Goal: Task Accomplishment & Management: Complete application form

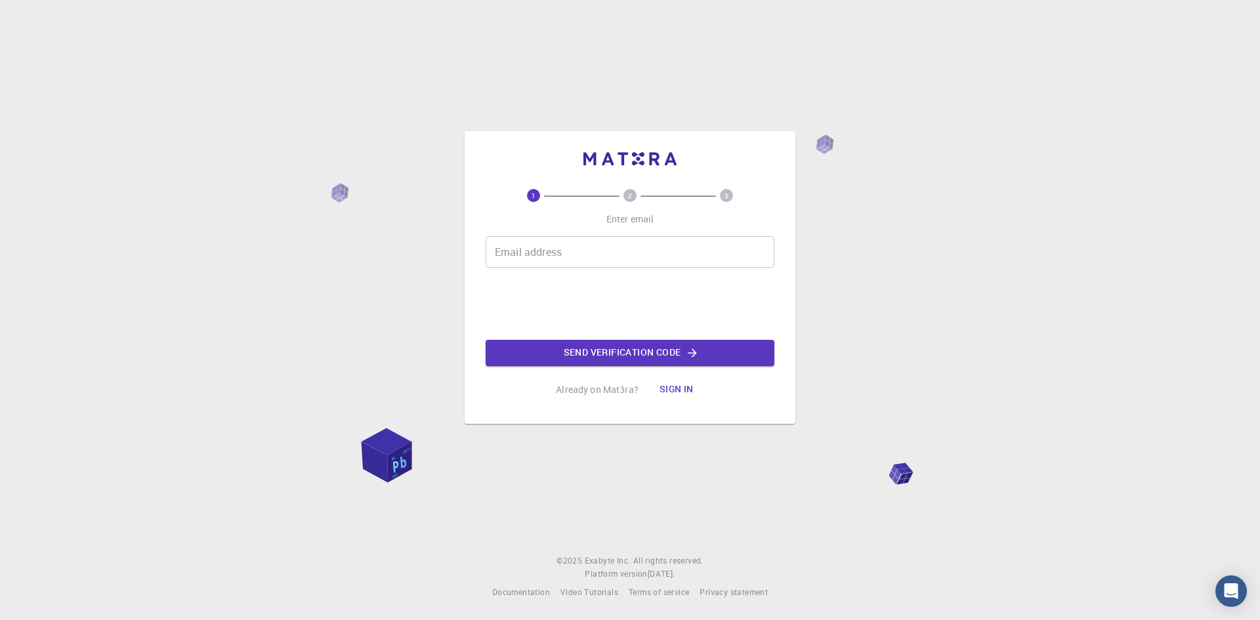
click at [611, 252] on input "Email address" at bounding box center [630, 252] width 289 height 32
type input "[EMAIL_ADDRESS][DOMAIN_NAME]"
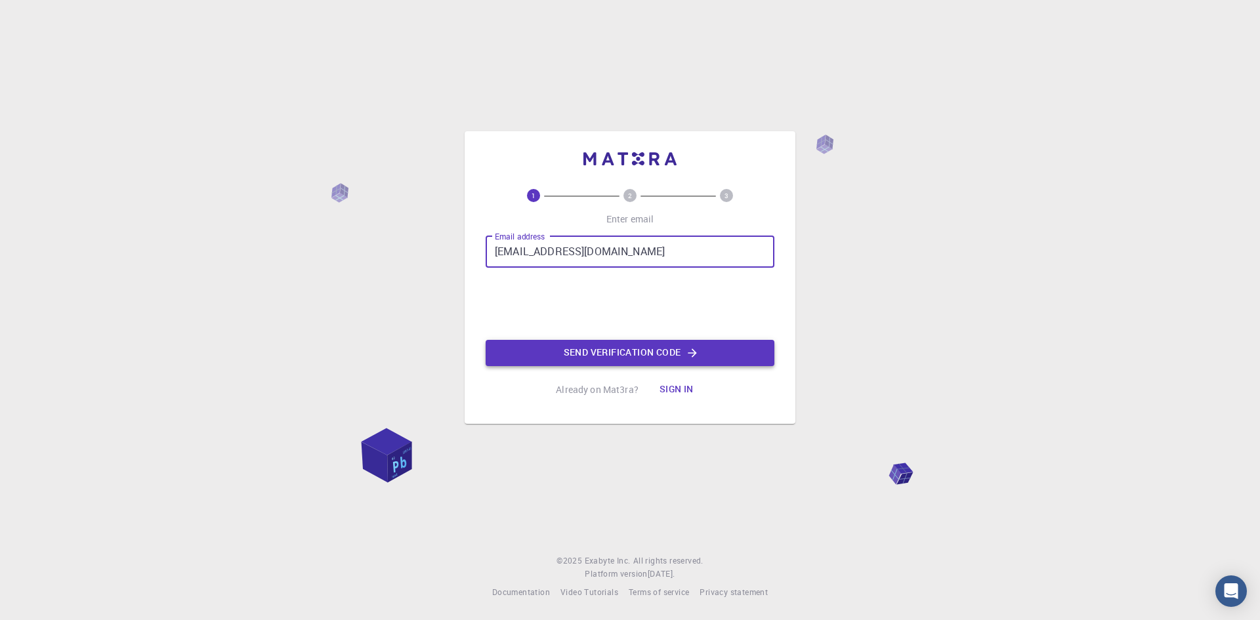
click at [595, 355] on button "Send verification code" at bounding box center [630, 353] width 289 height 26
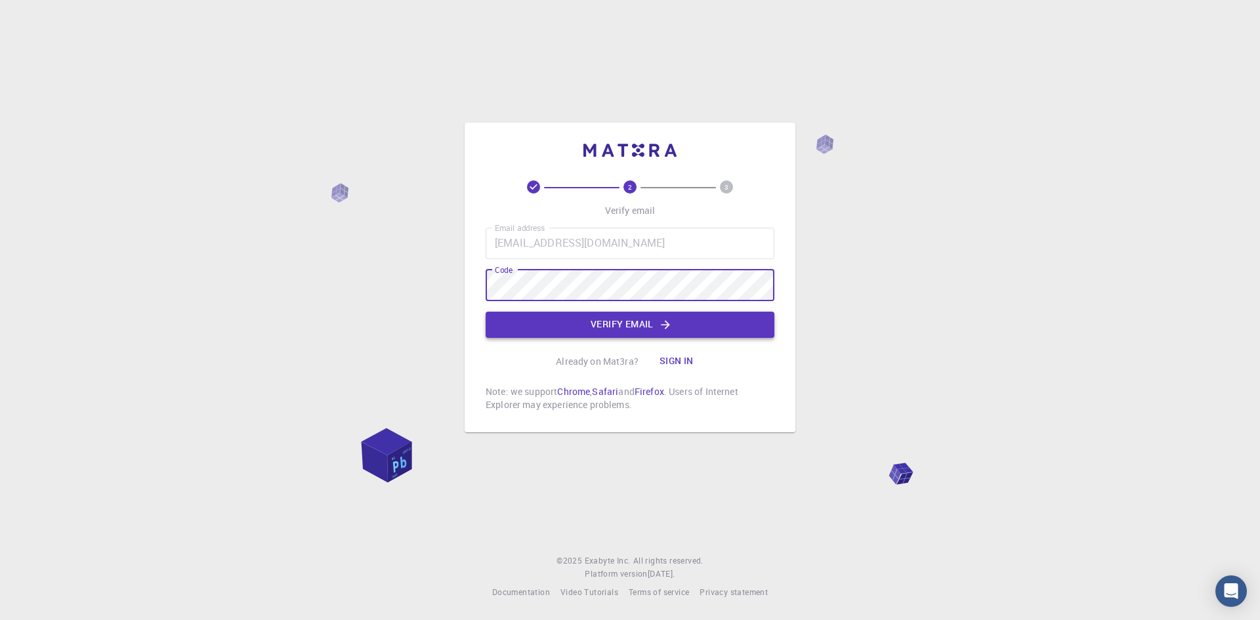
click at [556, 324] on button "Verify email" at bounding box center [630, 325] width 289 height 26
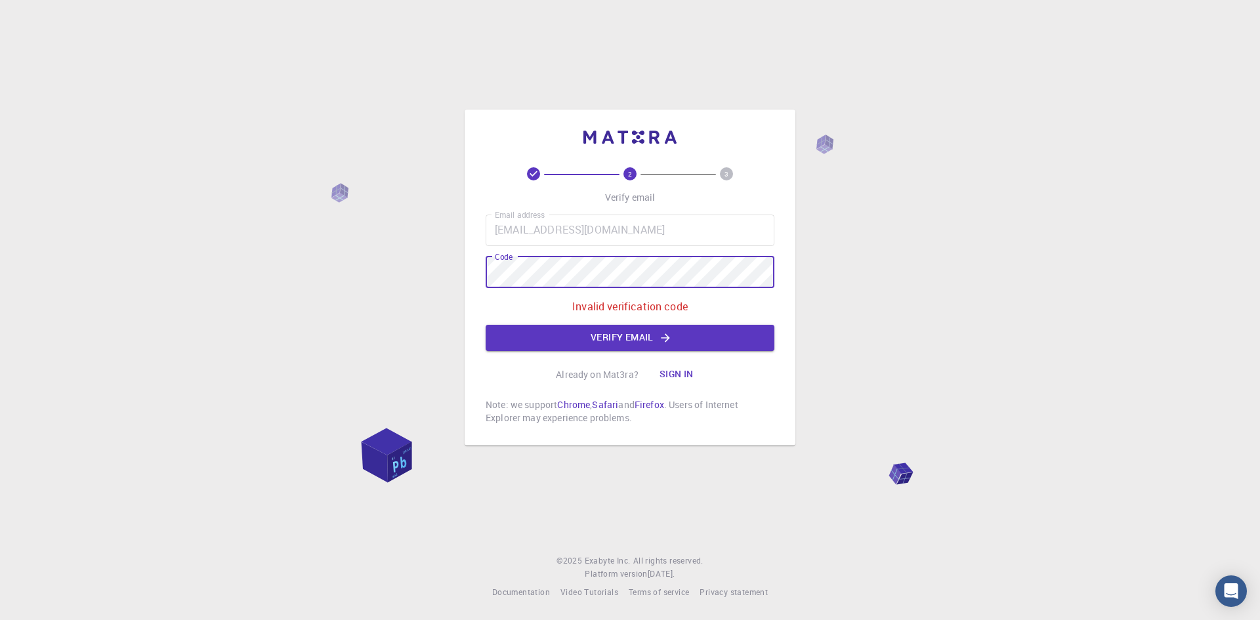
click at [376, 276] on div "2 3 Verify email Email address [EMAIL_ADDRESS][DOMAIN_NAME] Email address Code …" at bounding box center [630, 310] width 1260 height 620
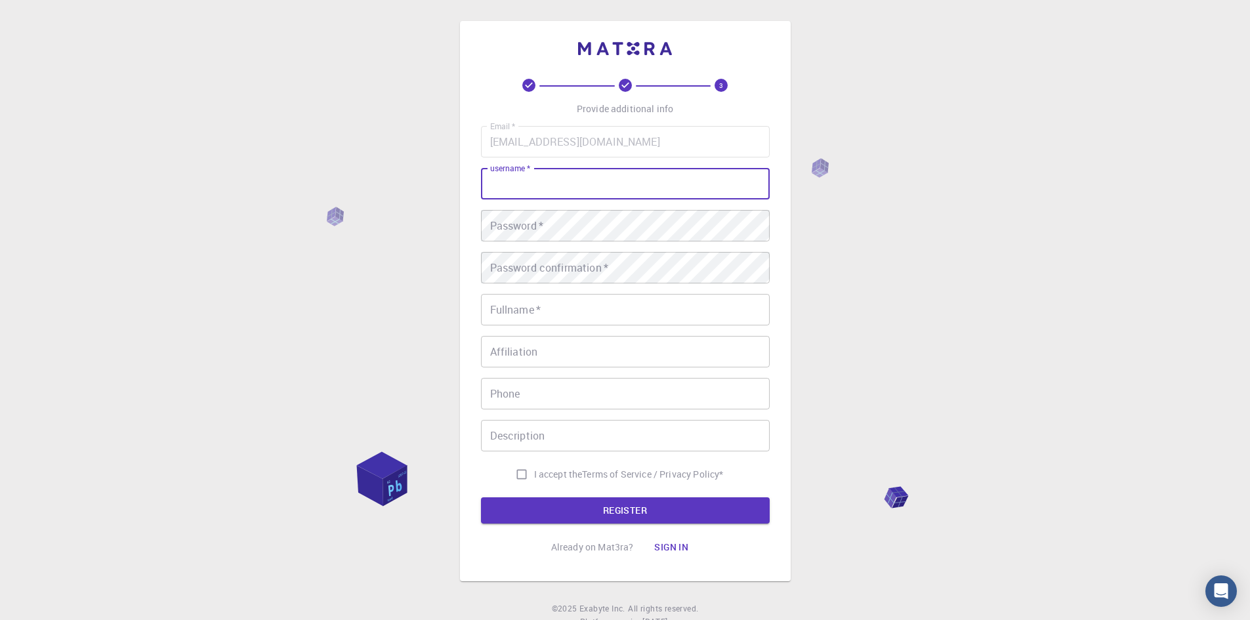
click at [550, 190] on input "username   *" at bounding box center [625, 184] width 289 height 32
type input "drdipan"
click at [58, 238] on div "3 Provide additional info Email   * [EMAIL_ADDRESS][DOMAIN_NAME] Email   * user…" at bounding box center [625, 334] width 1250 height 668
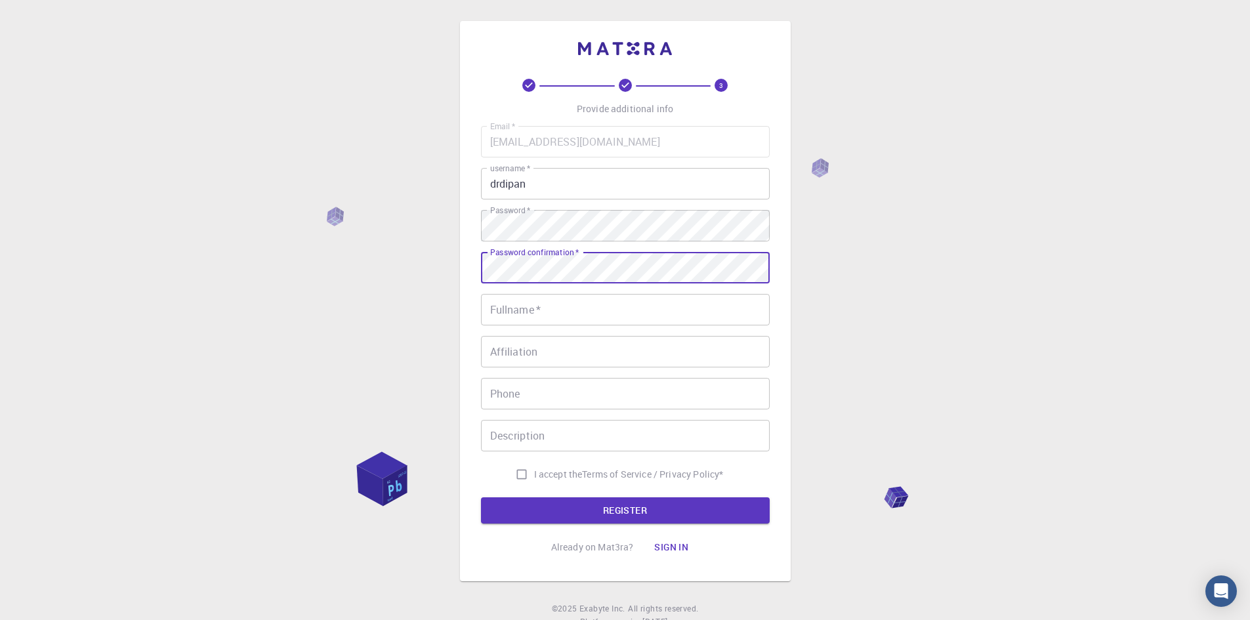
click at [425, 268] on div "3 Provide additional info Email   * [EMAIL_ADDRESS][DOMAIN_NAME] Email   * user…" at bounding box center [625, 334] width 1250 height 668
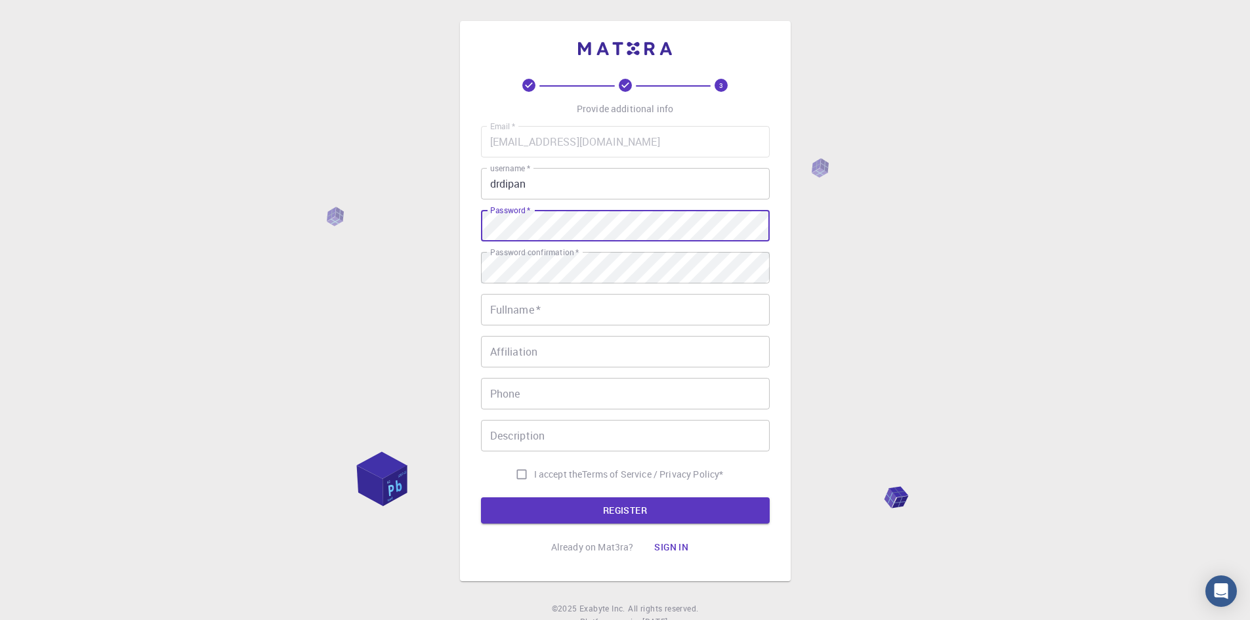
click at [358, 236] on div "3 Provide additional info Email   * [EMAIL_ADDRESS][DOMAIN_NAME] Email   * user…" at bounding box center [625, 334] width 1250 height 668
click at [562, 312] on input "Fullname   *" at bounding box center [625, 310] width 289 height 32
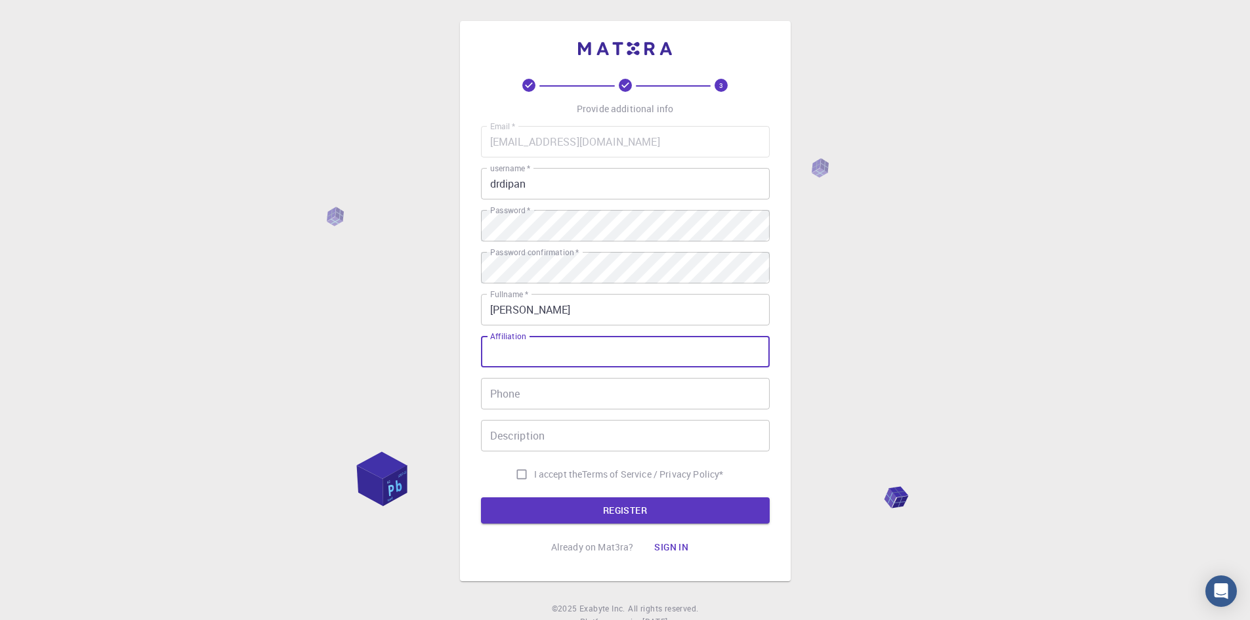
drag, startPoint x: 558, startPoint y: 317, endPoint x: 543, endPoint y: 304, distance: 20.0
click at [554, 310] on input "[PERSON_NAME]" at bounding box center [625, 310] width 289 height 32
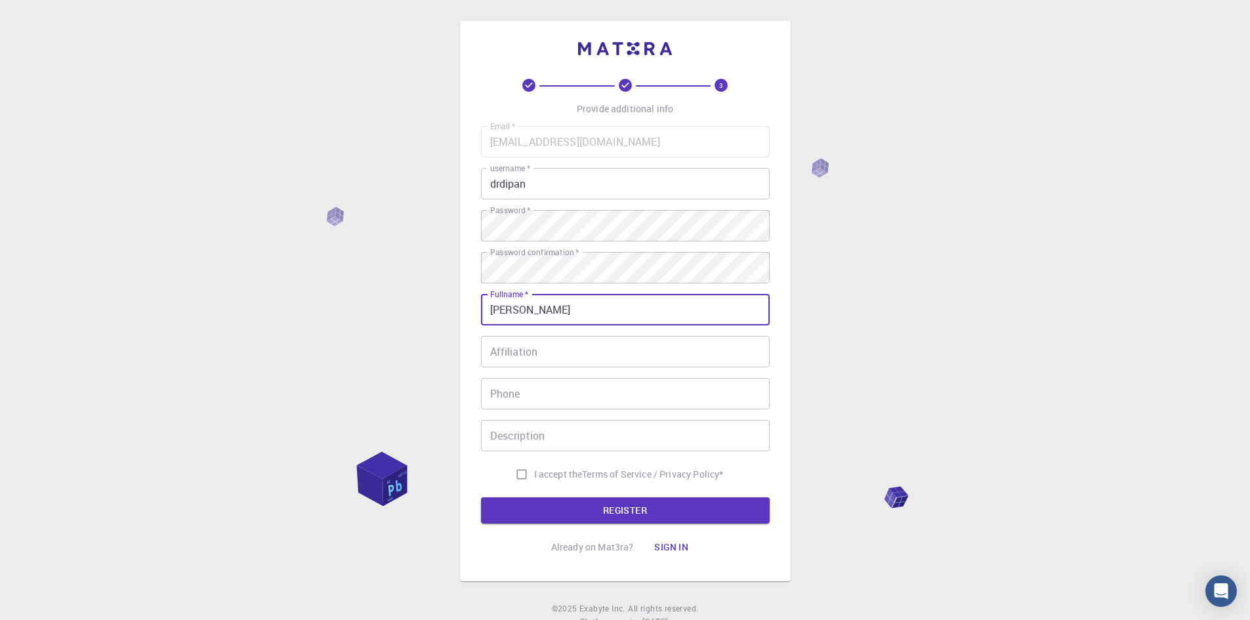
type input "[PERSON_NAME]"
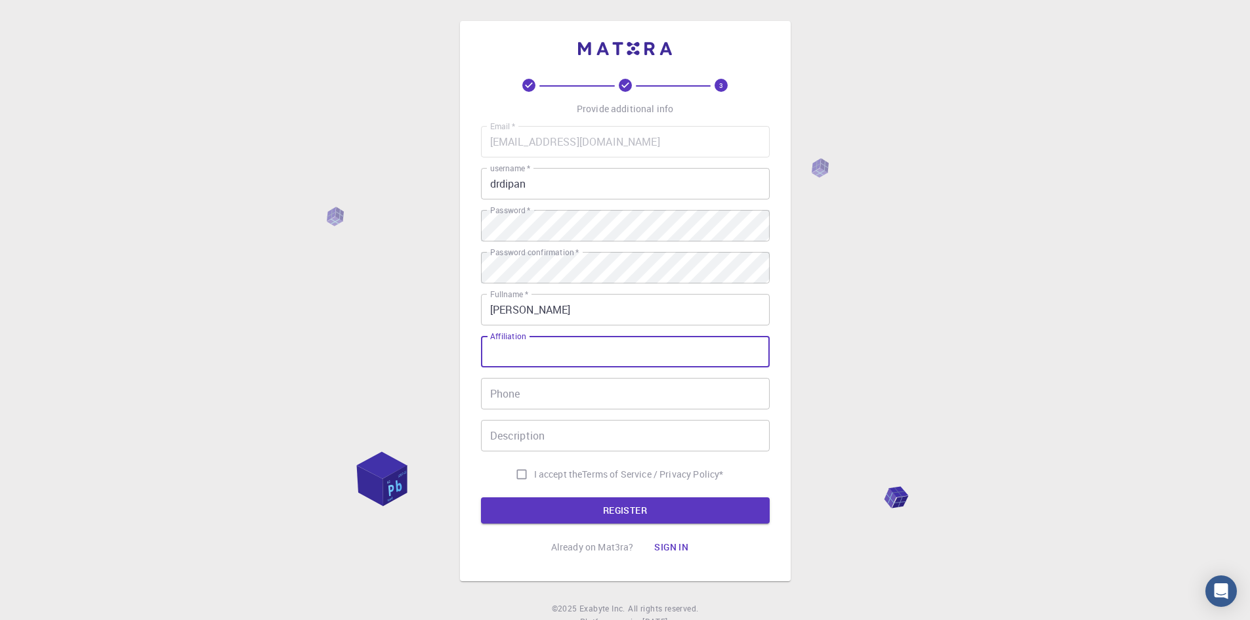
click at [539, 360] on input "Affiliation" at bounding box center [625, 352] width 289 height 32
click at [519, 476] on input "I accept the Terms of Service / Privacy Policy *" at bounding box center [521, 474] width 25 height 25
checkbox input "true"
click at [526, 515] on button "REGISTER" at bounding box center [625, 511] width 289 height 26
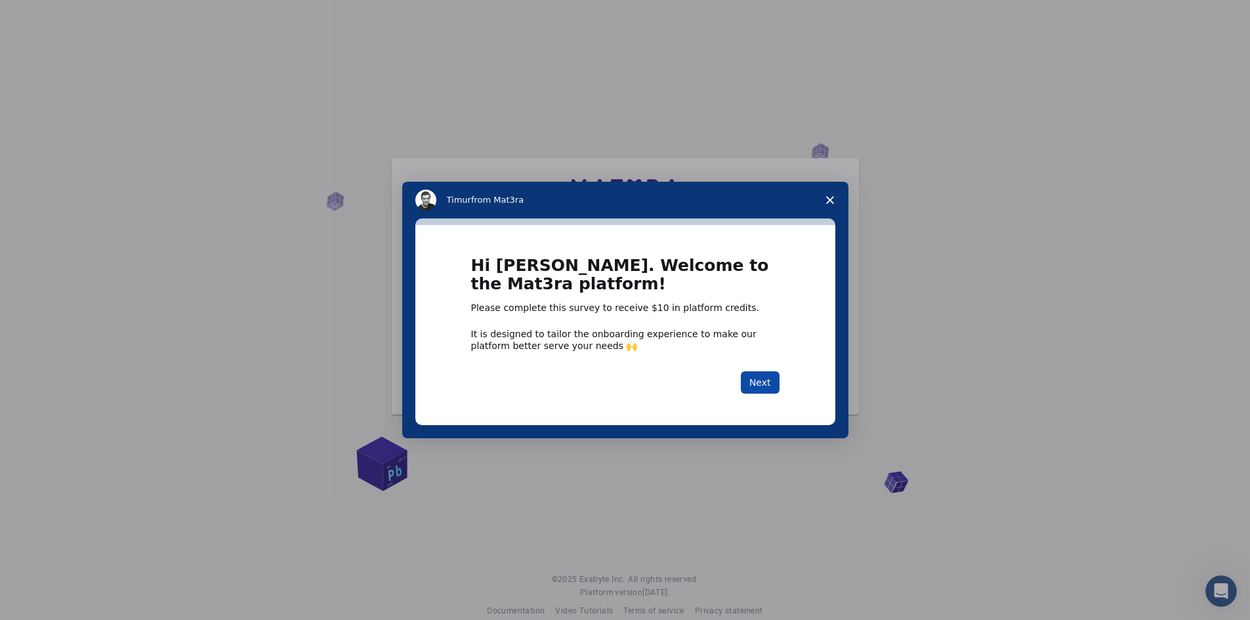
click at [769, 387] on button "Next" at bounding box center [760, 382] width 39 height 22
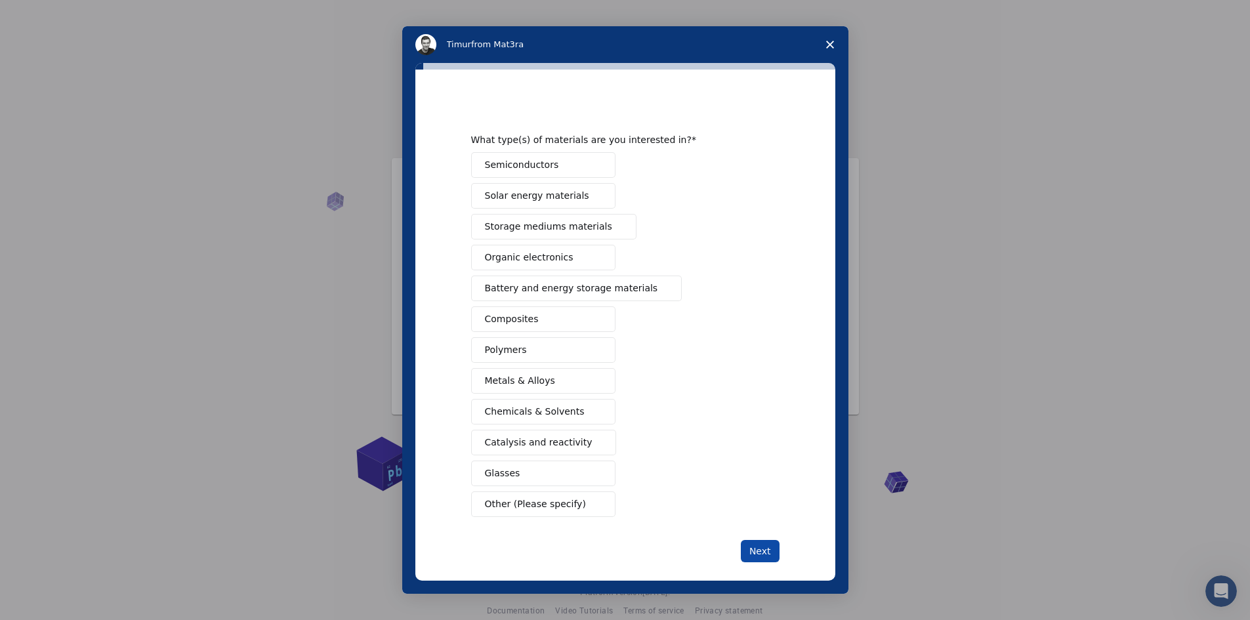
click at [762, 548] on button "Next" at bounding box center [760, 551] width 39 height 22
click at [532, 360] on button "Polymers" at bounding box center [543, 350] width 144 height 26
click at [550, 422] on button "Chemicals & Solvents" at bounding box center [543, 412] width 144 height 26
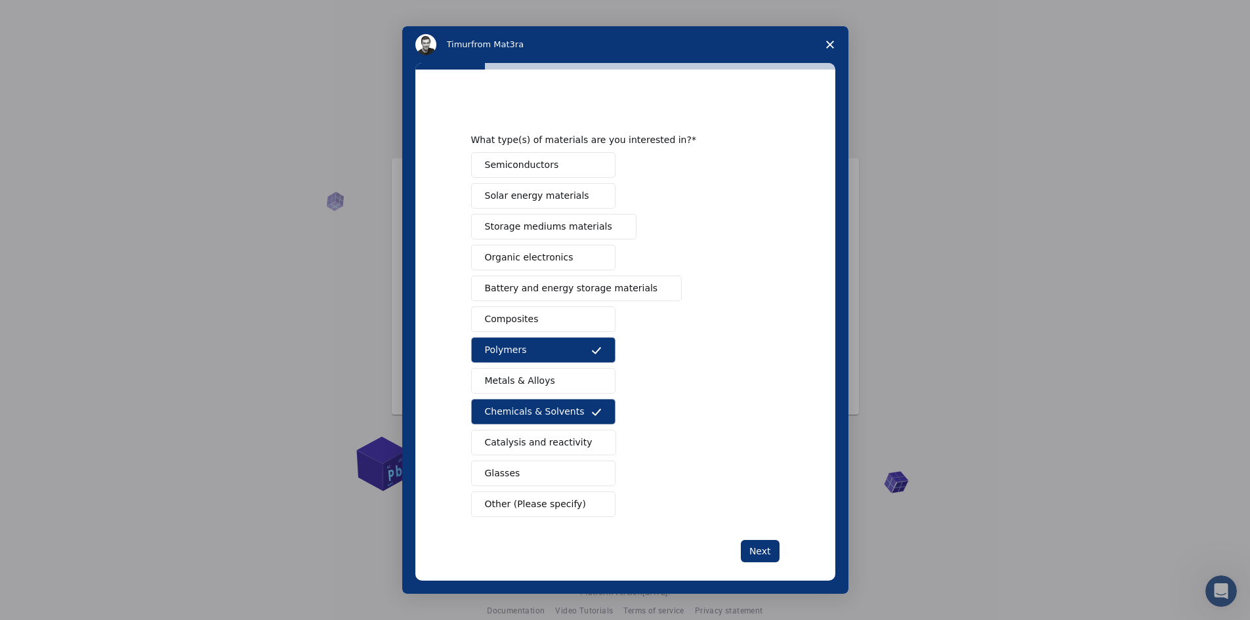
click at [557, 450] on button "Catalysis and reactivity" at bounding box center [544, 443] width 146 height 26
click at [755, 559] on button "Next" at bounding box center [760, 551] width 39 height 22
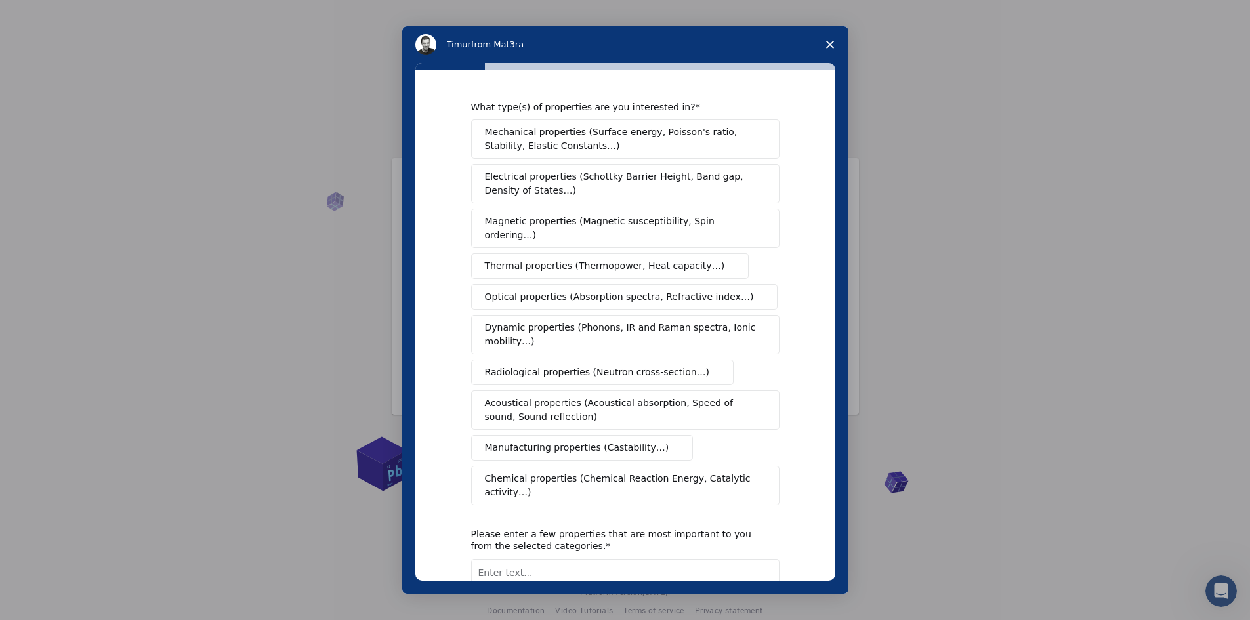
click at [522, 366] on span "Radiological properties (Neutron cross-section…)" at bounding box center [597, 373] width 225 height 14
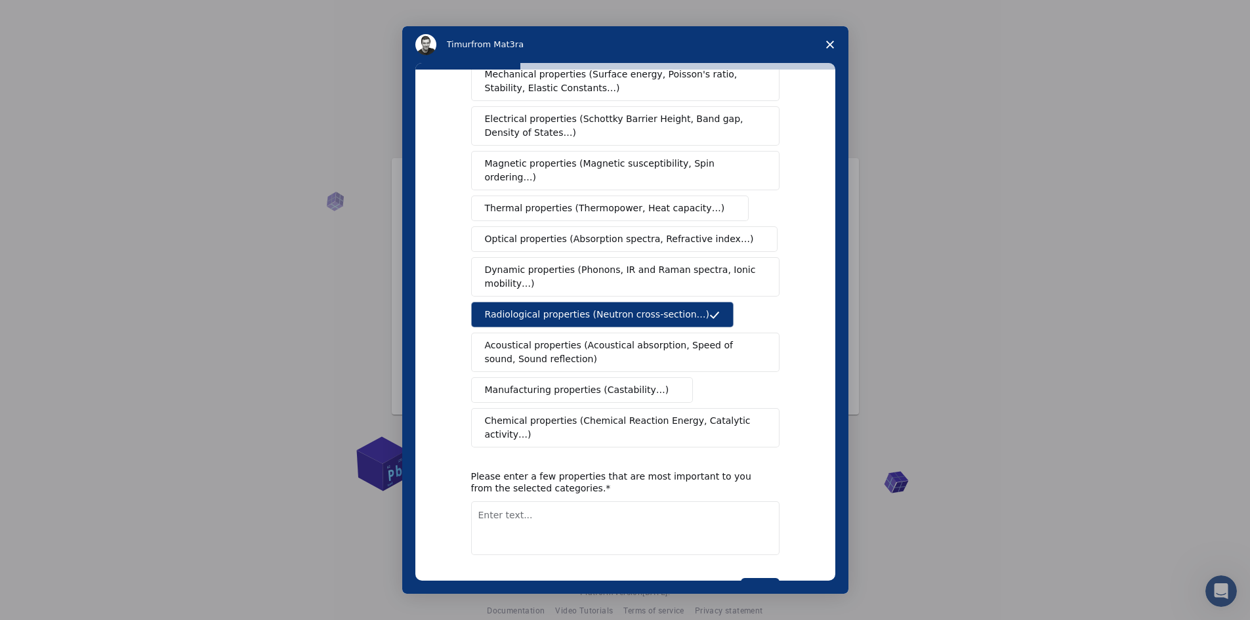
scroll to position [81, 0]
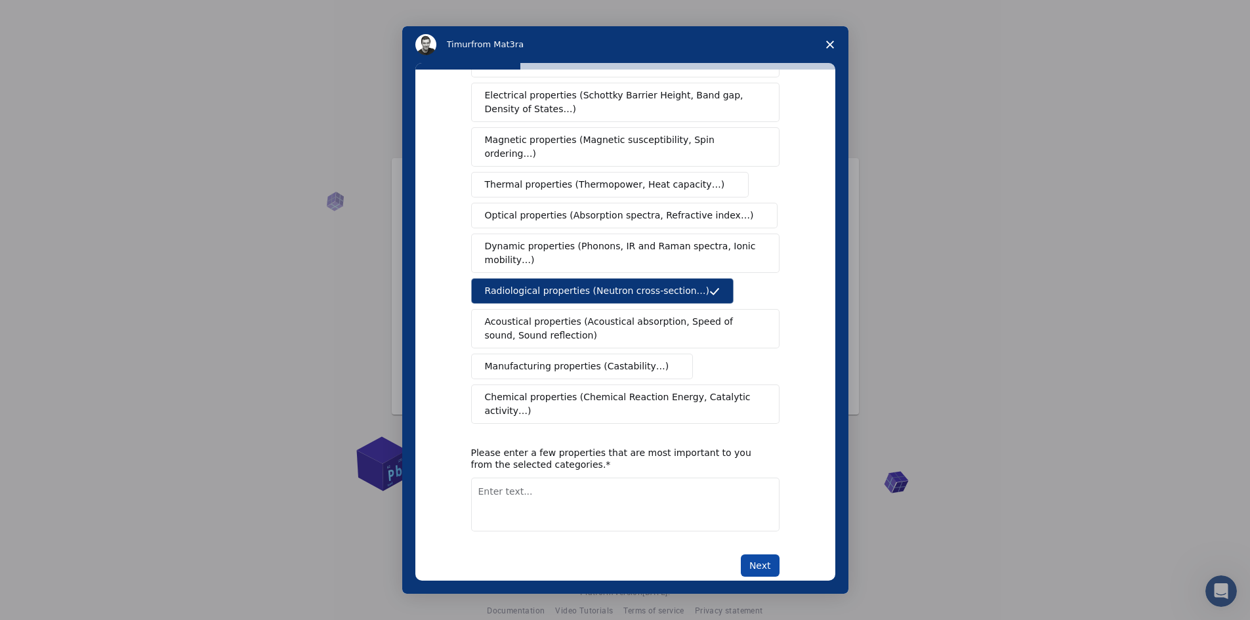
click at [759, 555] on button "Next" at bounding box center [760, 566] width 39 height 22
click at [574, 486] on textarea "Enter text..." at bounding box center [625, 505] width 308 height 54
type textarea "Making Chemical Structures and Protein Structures"
click at [772, 555] on button "Next" at bounding box center [760, 566] width 39 height 22
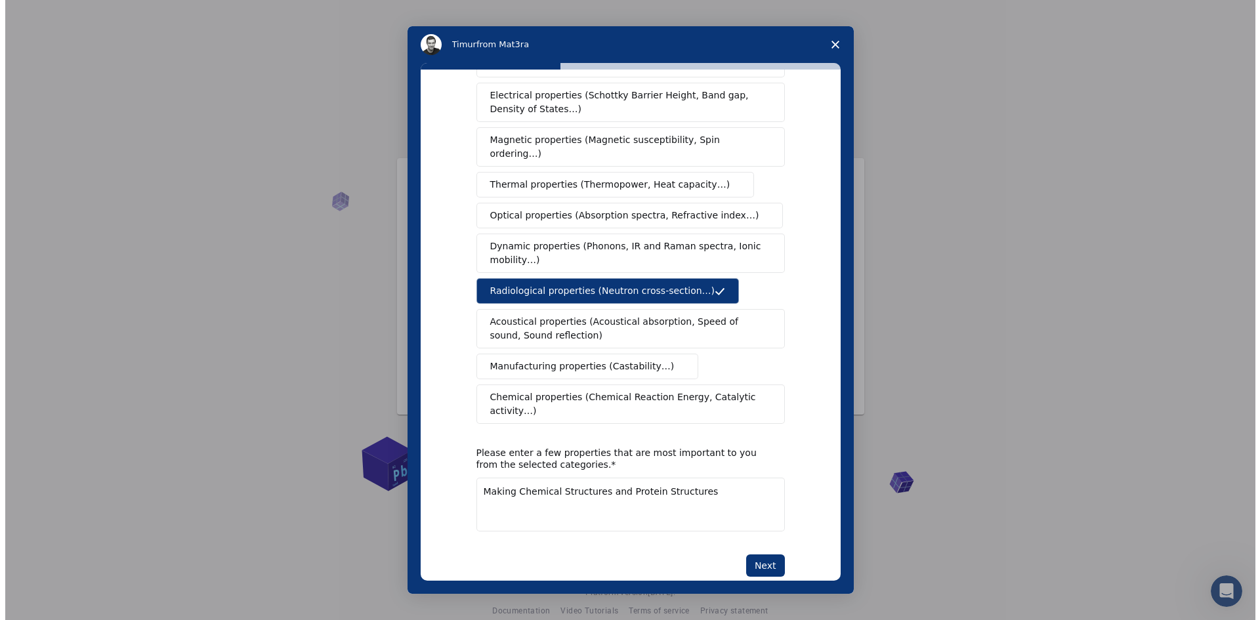
scroll to position [0, 0]
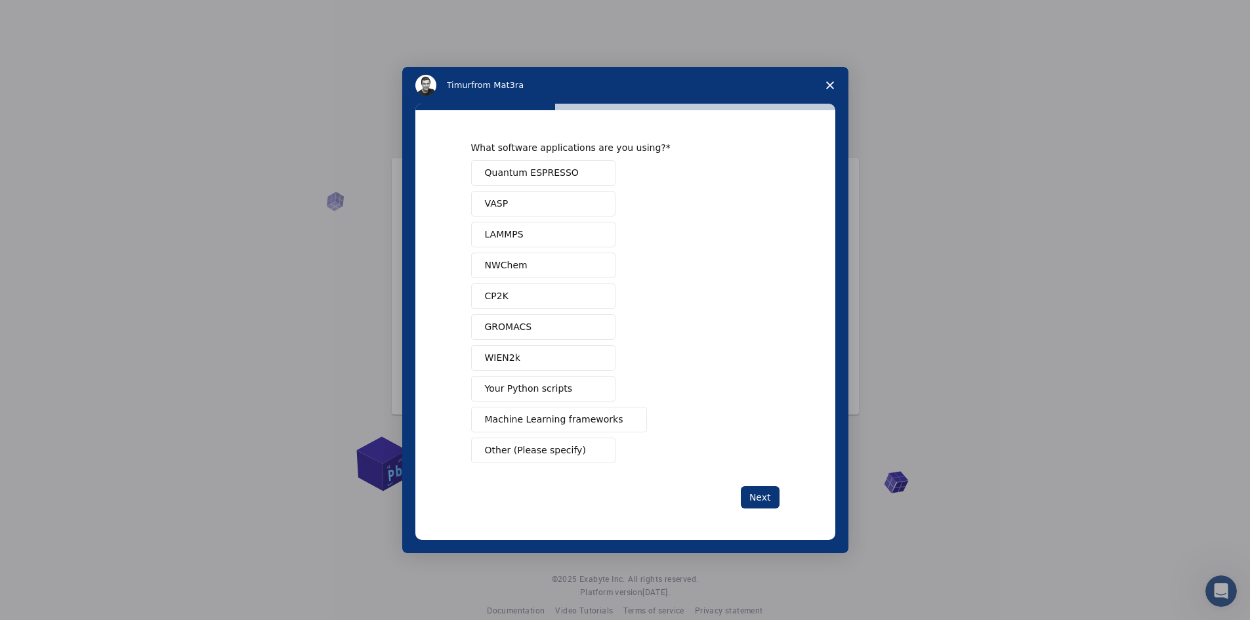
click at [540, 321] on button "GROMACS" at bounding box center [543, 327] width 144 height 26
click at [775, 505] on button "Next" at bounding box center [760, 497] width 39 height 22
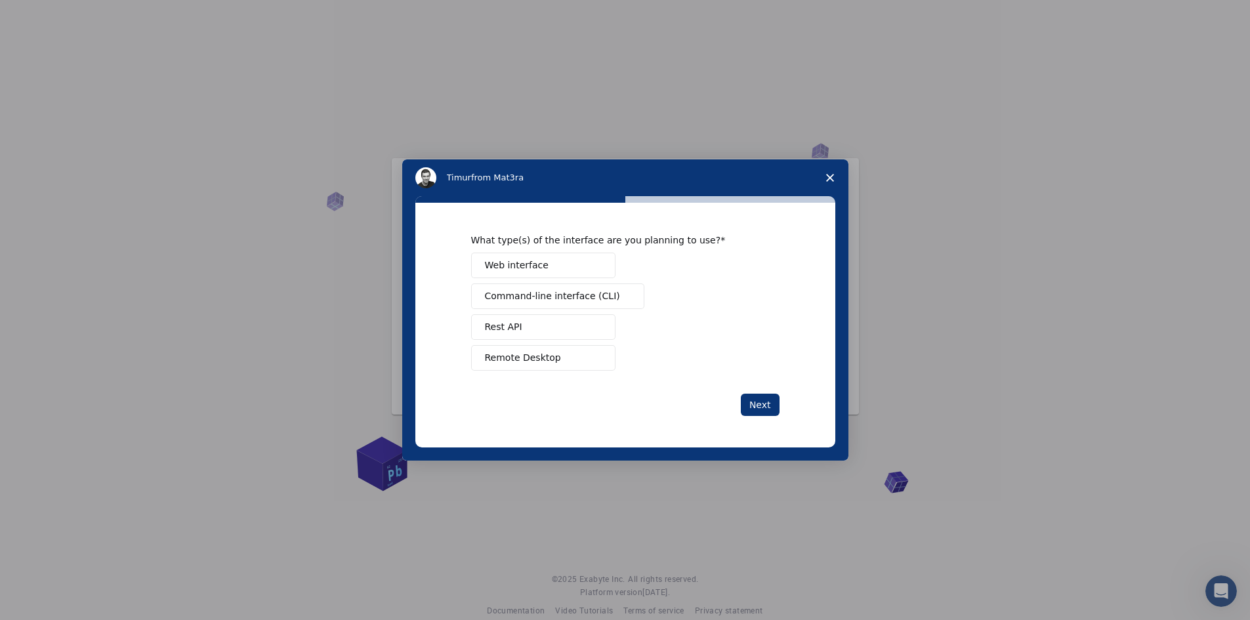
click at [573, 272] on button "Web interface" at bounding box center [543, 266] width 144 height 26
click at [753, 414] on button "Next" at bounding box center [760, 405] width 39 height 22
click at [553, 301] on span "Perform research" at bounding box center [524, 296] width 79 height 14
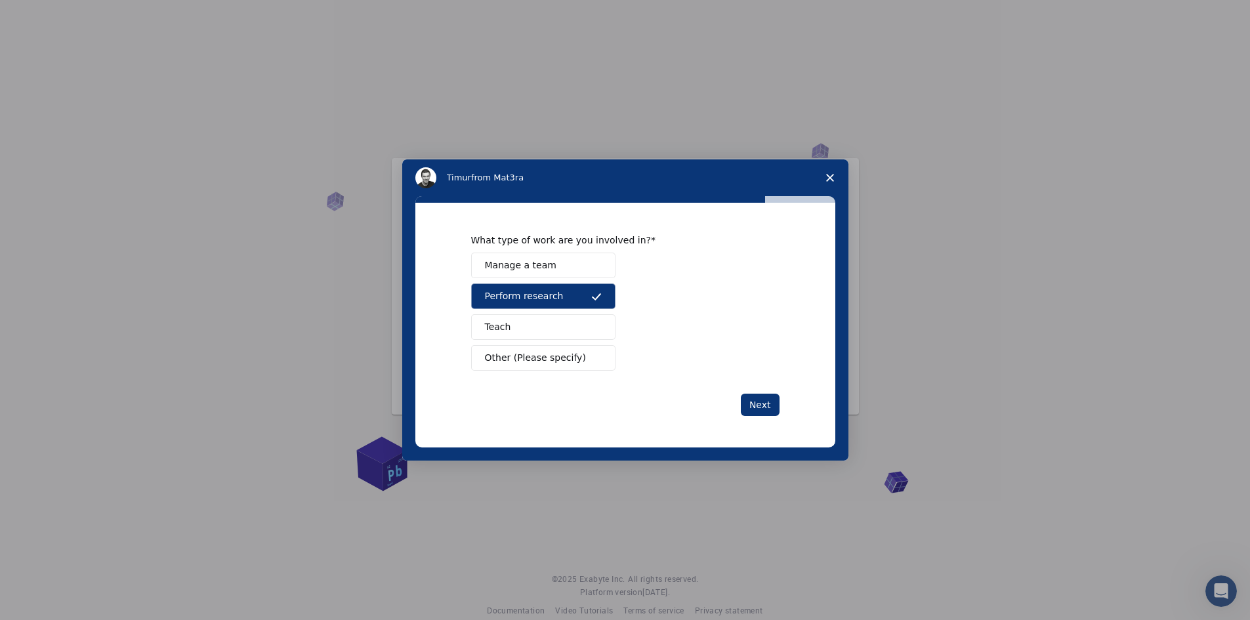
click at [555, 325] on button "Teach" at bounding box center [543, 327] width 144 height 26
click at [761, 412] on button "Next" at bounding box center [760, 405] width 39 height 22
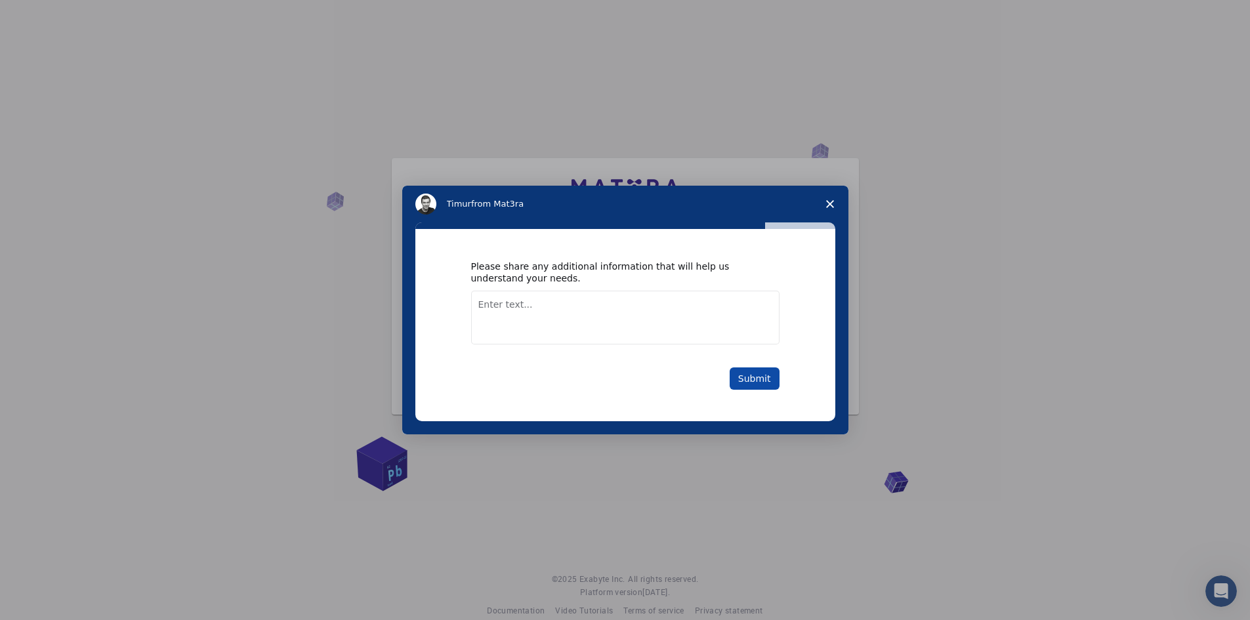
click at [761, 384] on button "Submit" at bounding box center [755, 379] width 50 height 22
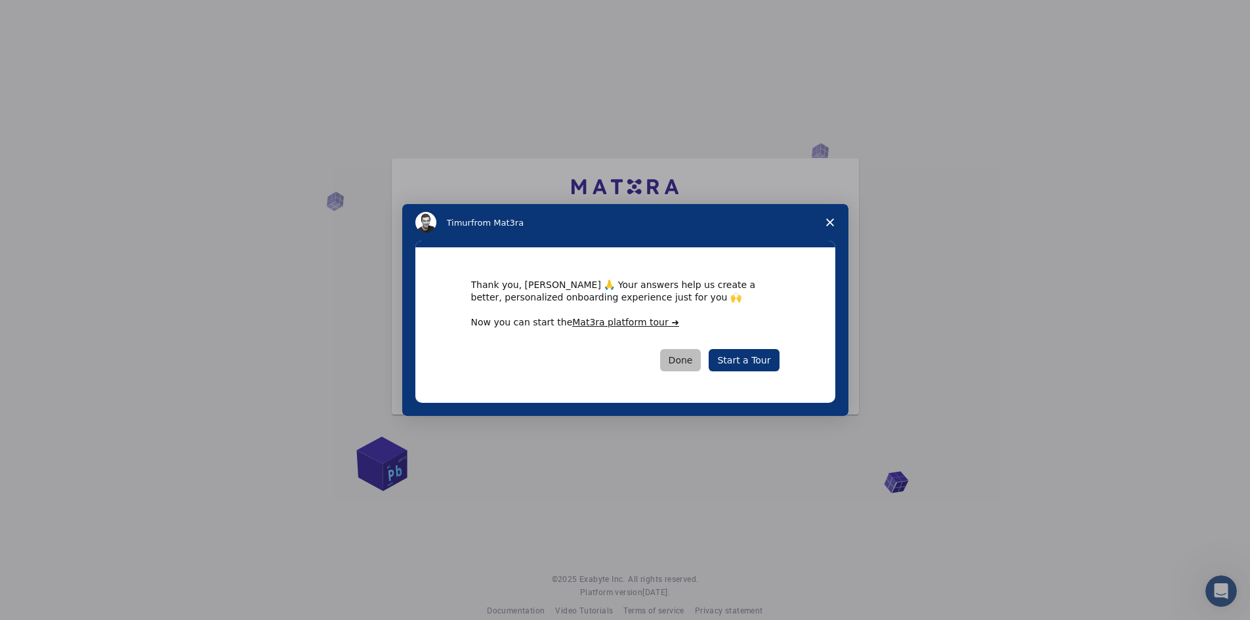
click at [682, 366] on button "Done" at bounding box center [680, 360] width 41 height 22
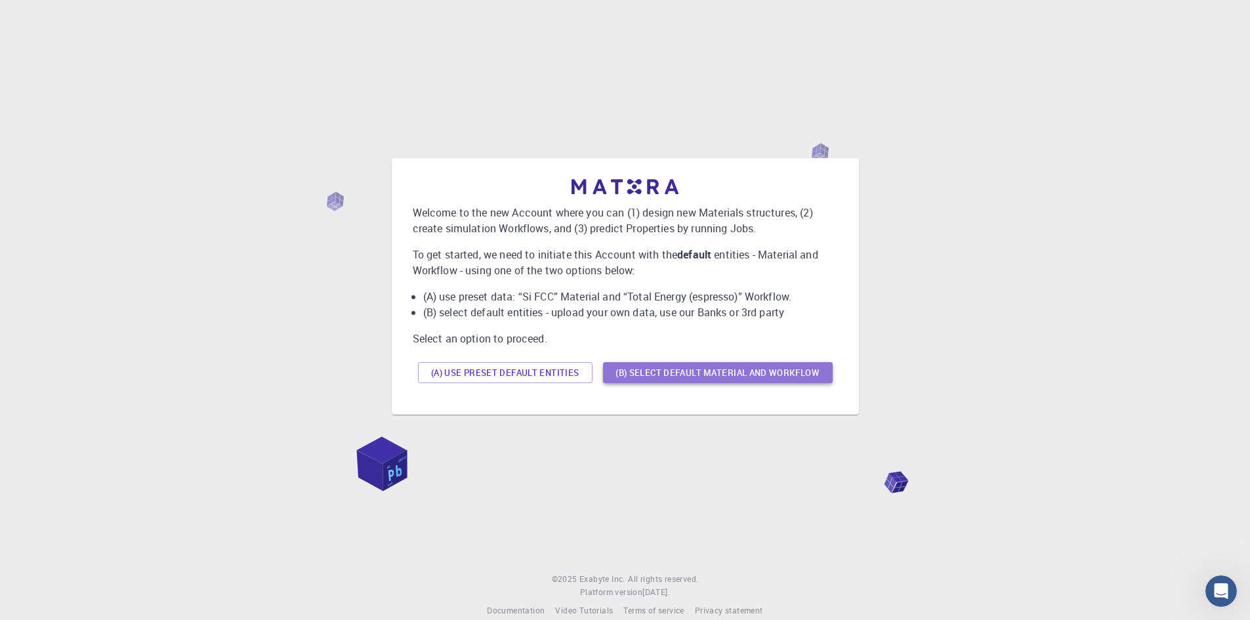
click at [658, 377] on button "(B) Select default material and workflow" at bounding box center [718, 372] width 230 height 21
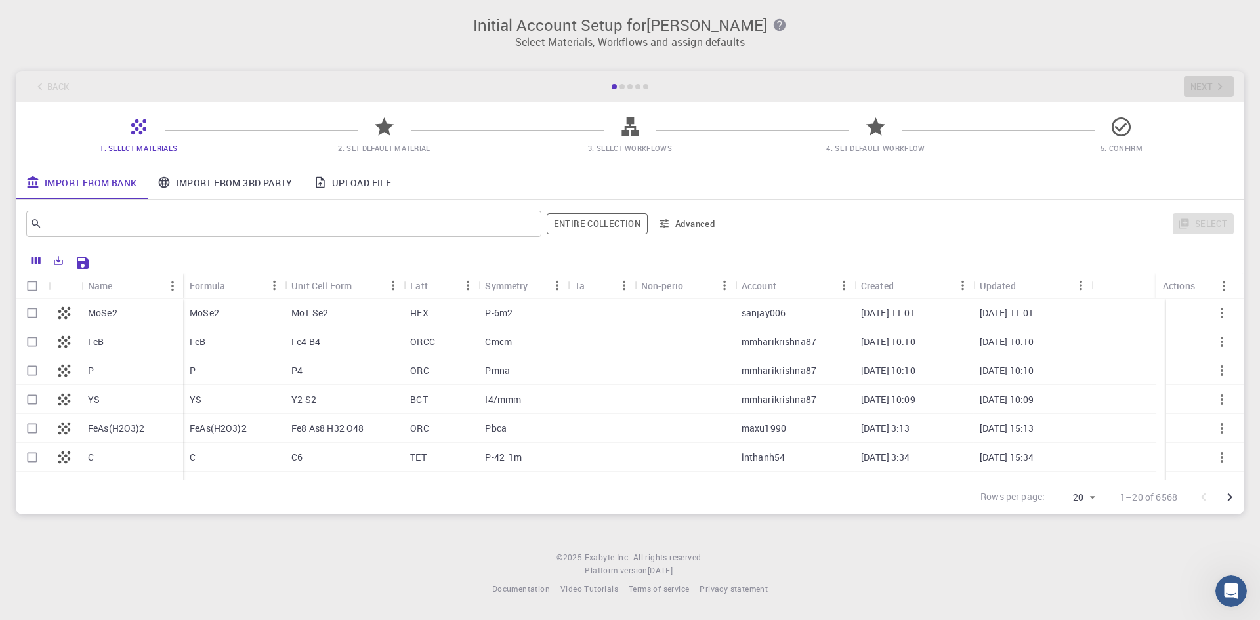
click at [223, 188] on link "Import From 3rd Party" at bounding box center [225, 182] width 156 height 34
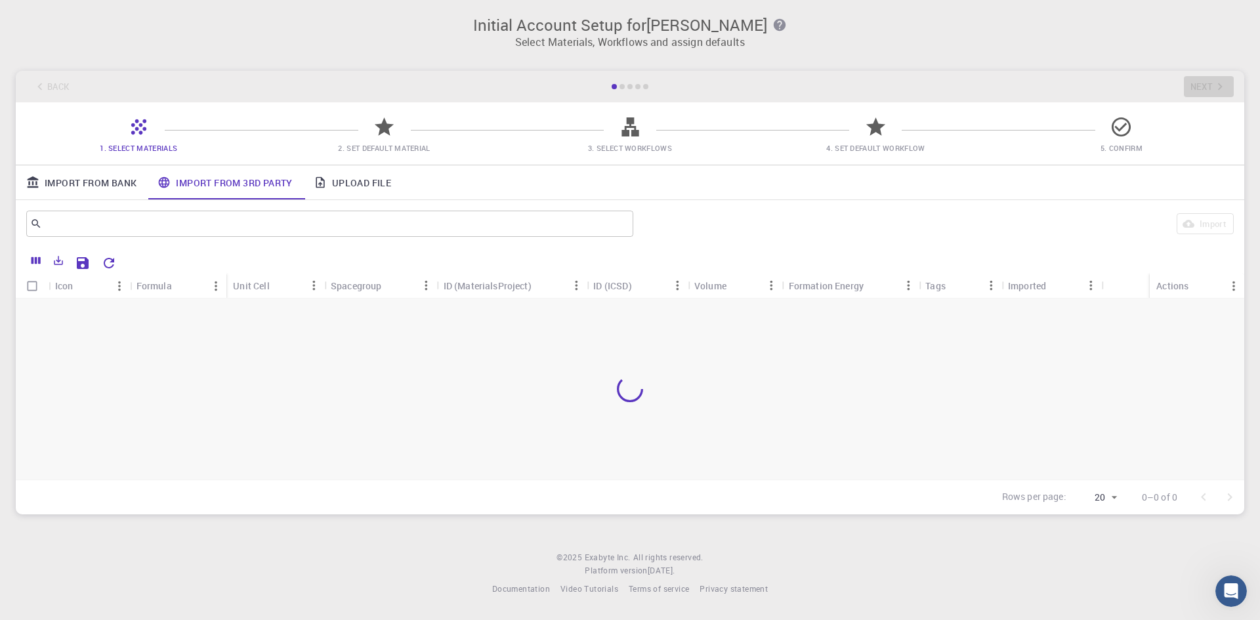
click at [358, 185] on link "Upload File" at bounding box center [352, 182] width 98 height 34
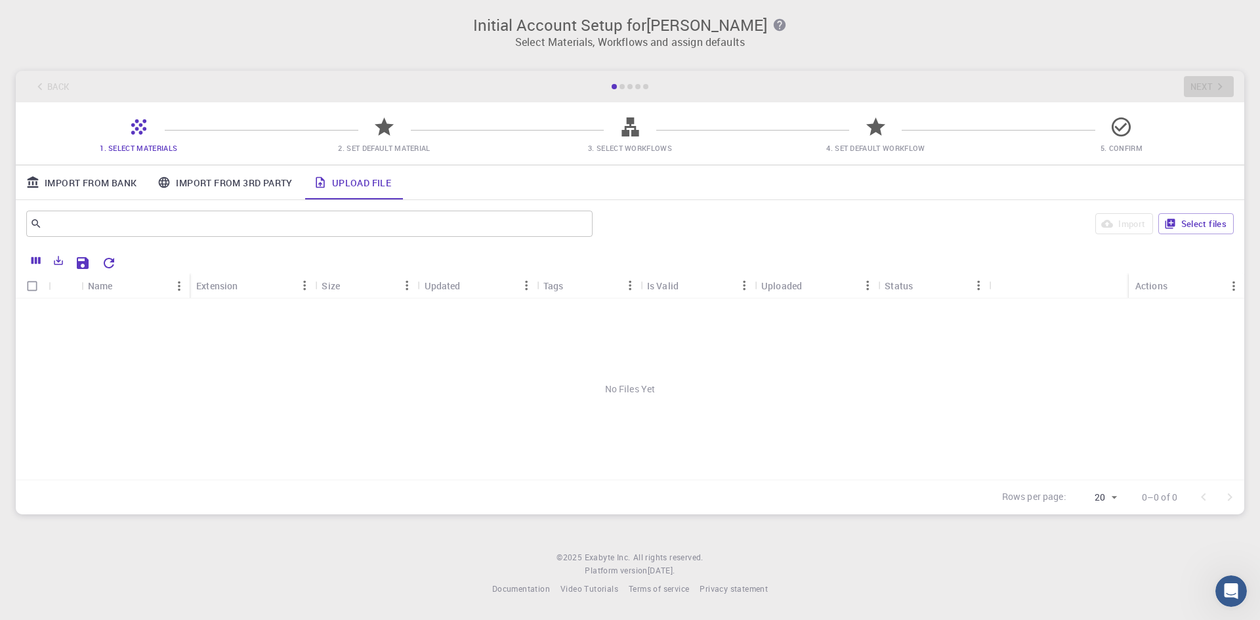
click at [106, 186] on link "Import From Bank" at bounding box center [81, 182] width 131 height 34
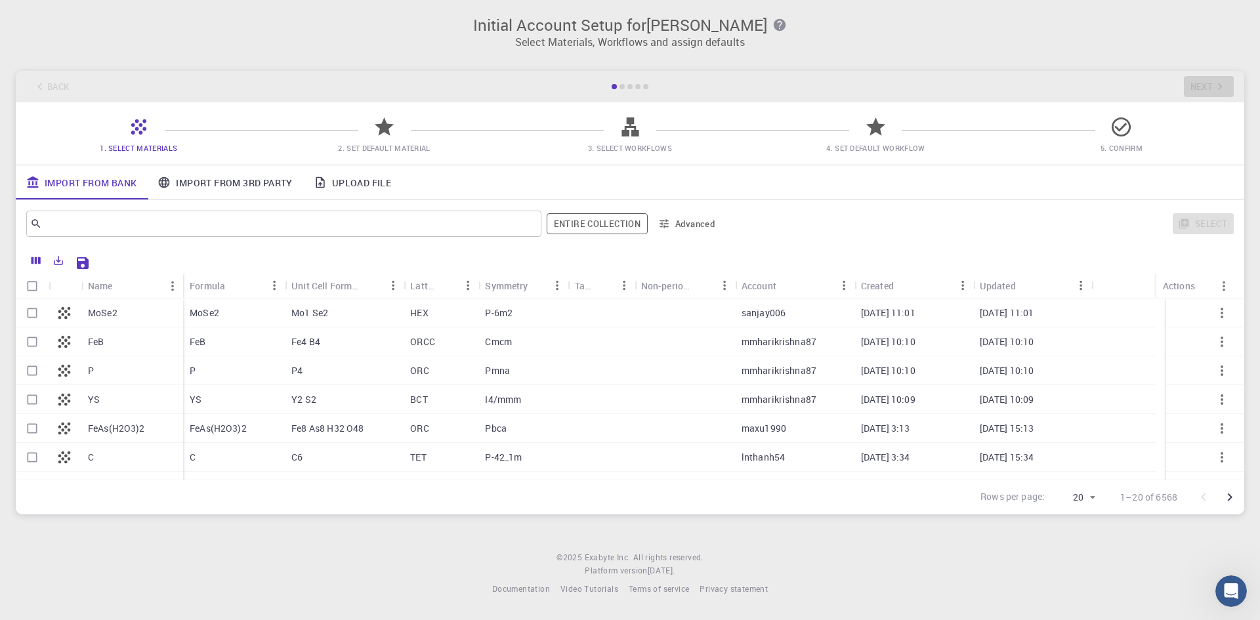
click at [211, 309] on p "MoSe2" at bounding box center [205, 313] width 30 height 13
checkbox input "true"
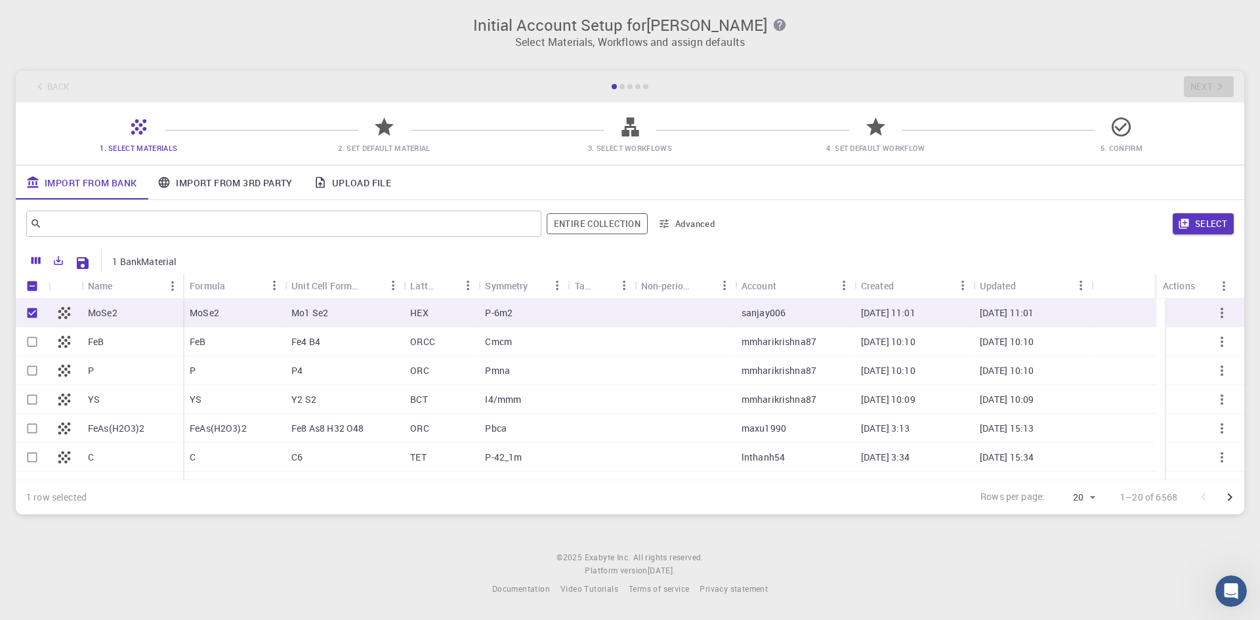
click at [1199, 219] on button "Select" at bounding box center [1203, 223] width 61 height 21
click at [616, 226] on button "Entire collection" at bounding box center [596, 223] width 101 height 21
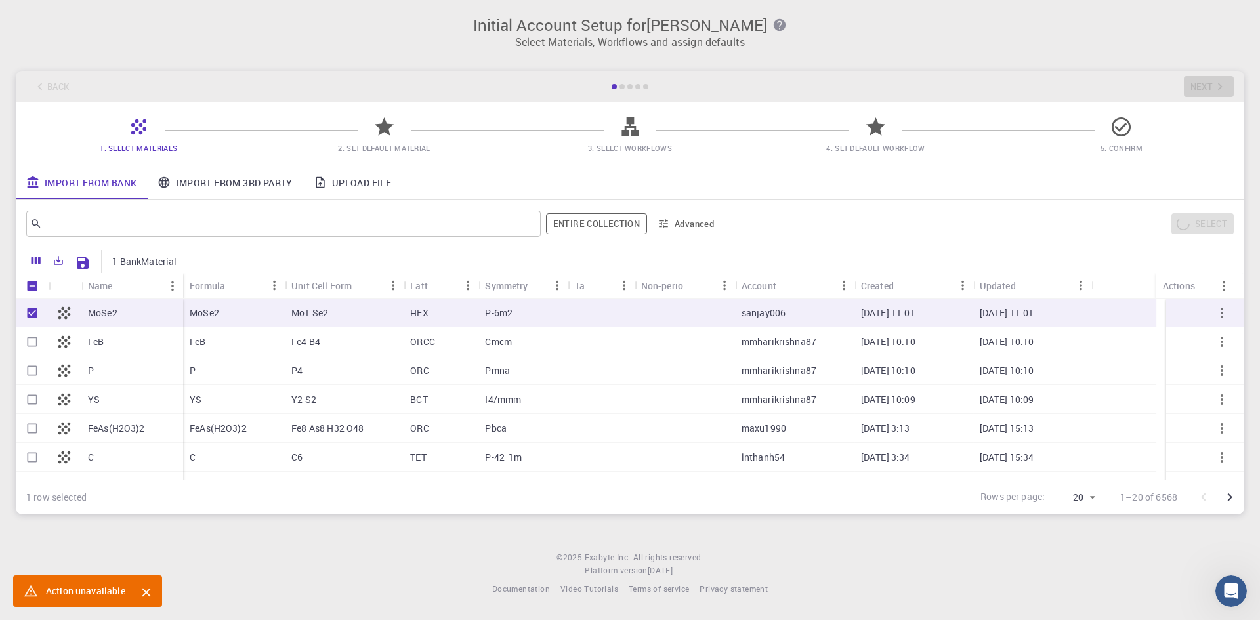
click at [396, 135] on icon at bounding box center [384, 127] width 23 height 23
click at [395, 133] on icon at bounding box center [384, 127] width 23 height 23
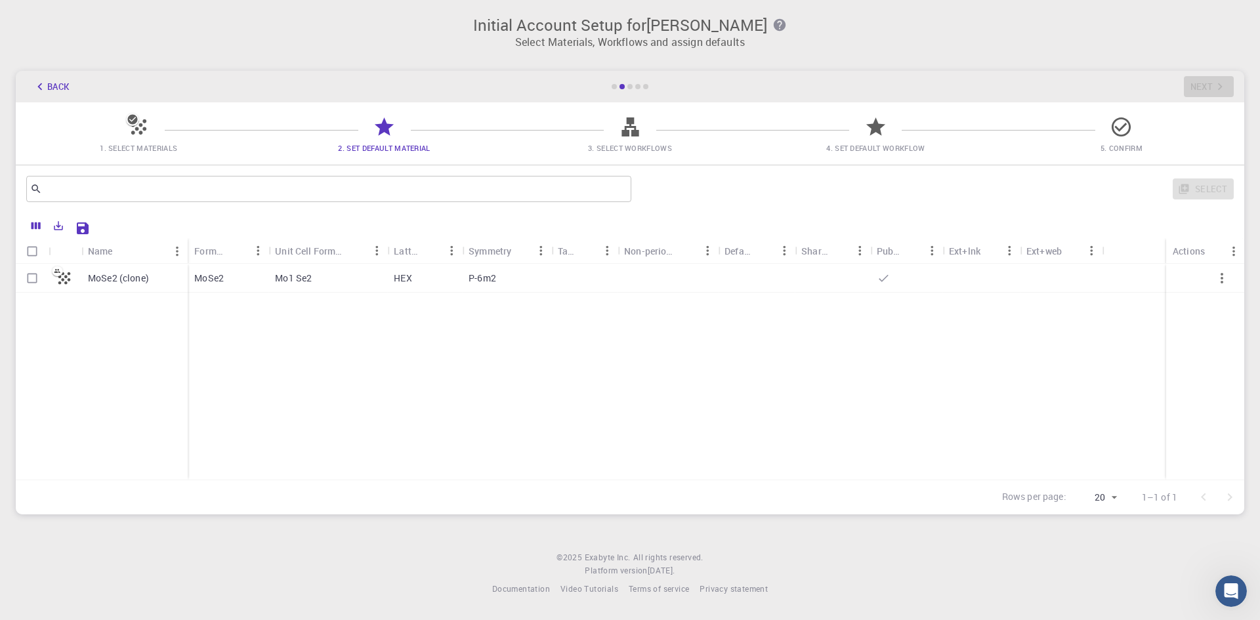
click at [419, 275] on div "HEX" at bounding box center [424, 278] width 75 height 29
checkbox input "true"
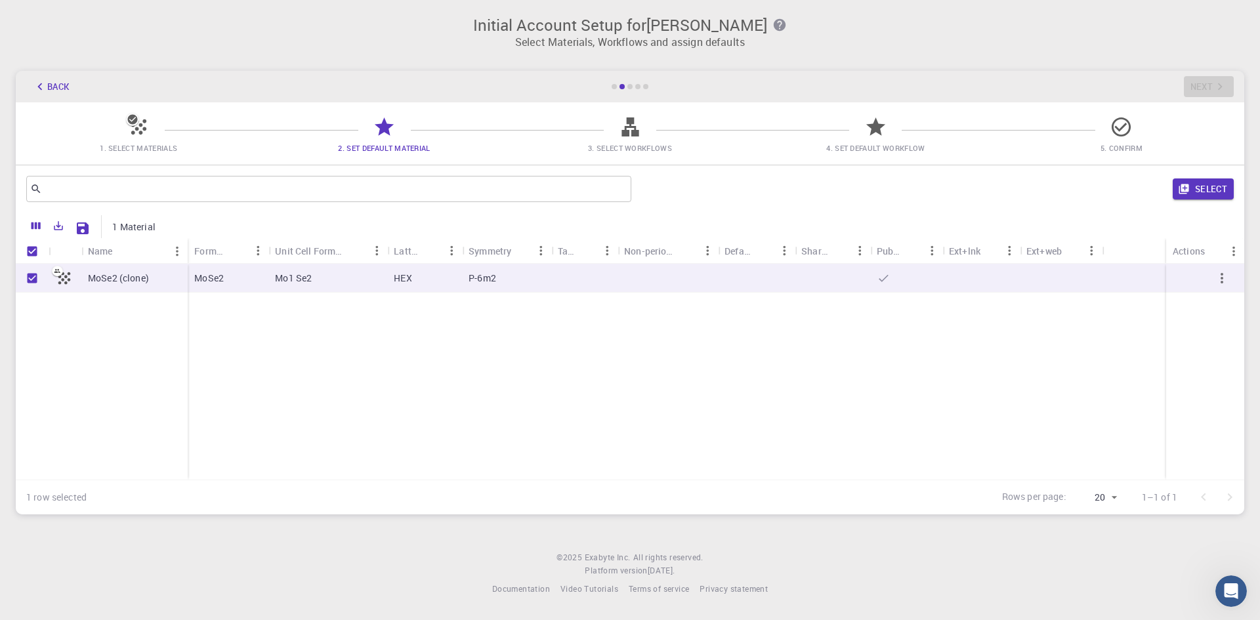
click at [1212, 176] on div "Select" at bounding box center [935, 189] width 597 height 32
click at [1208, 188] on button "Select" at bounding box center [1203, 189] width 61 height 21
